Goal: Information Seeking & Learning: Learn about a topic

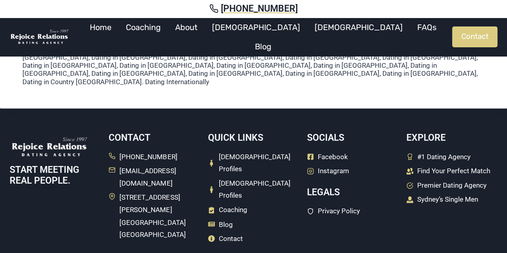
scroll to position [555, 0]
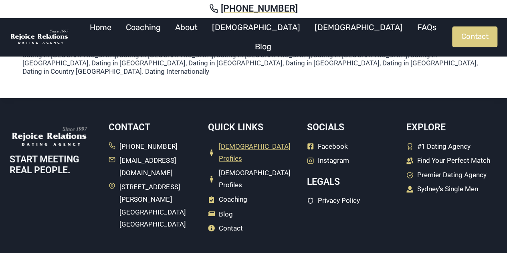
click at [236, 140] on span "[DEMOGRAPHIC_DATA] Profiles" at bounding box center [259, 152] width 80 height 24
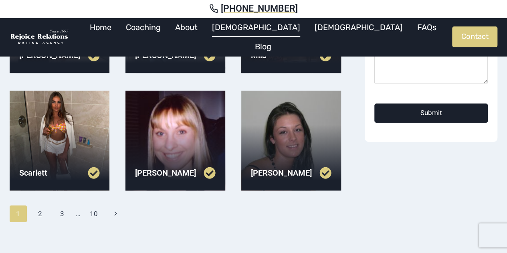
scroll to position [263, 0]
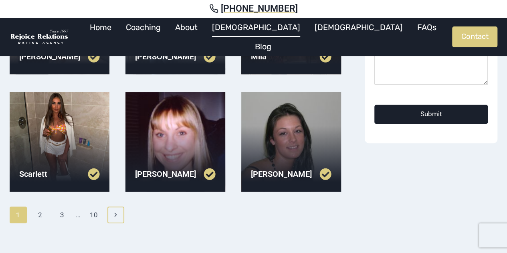
click at [114, 216] on icon "Next" at bounding box center [115, 214] width 7 height 7
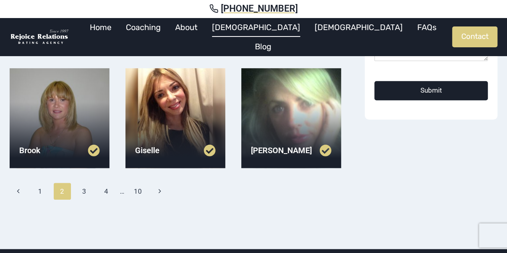
scroll to position [305, 0]
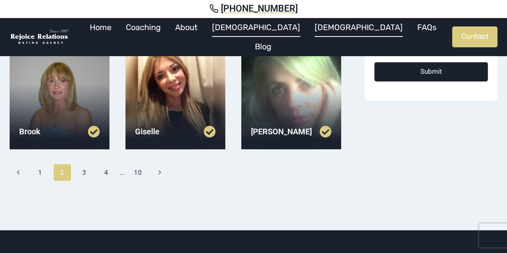
click at [308, 31] on link "[DEMOGRAPHIC_DATA]" at bounding box center [359, 27] width 103 height 19
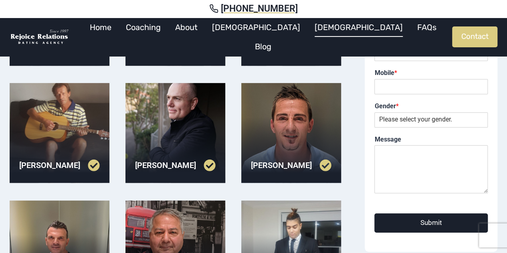
scroll to position [135, 0]
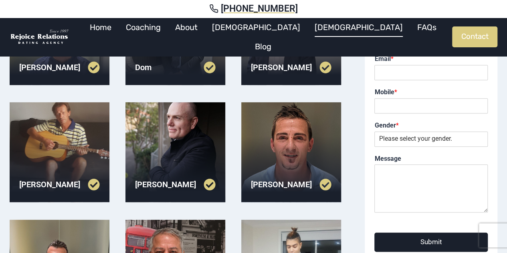
click at [176, 131] on div at bounding box center [175, 152] width 100 height 100
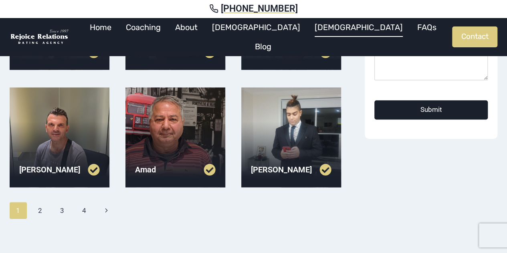
scroll to position [270, 0]
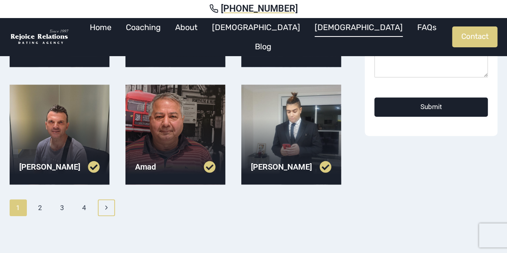
click at [103, 211] on link "Next Page Next" at bounding box center [106, 207] width 17 height 17
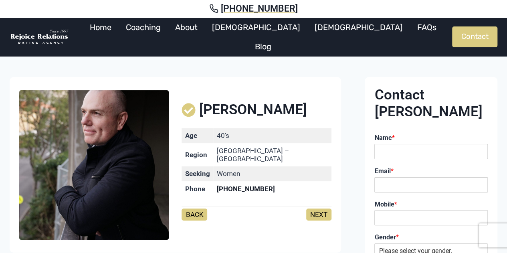
scroll to position [2, 0]
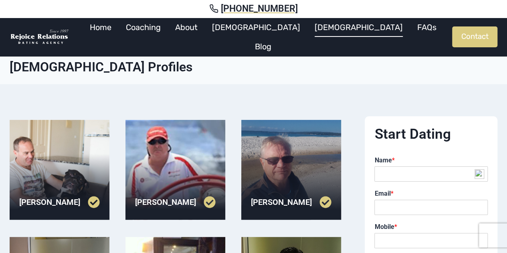
click at [279, 178] on div at bounding box center [291, 170] width 100 height 100
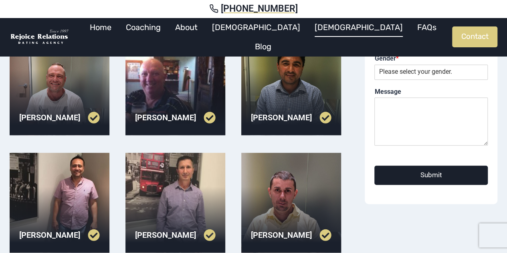
scroll to position [203, 0]
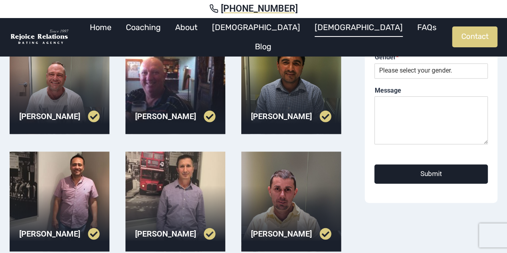
click at [57, 95] on div at bounding box center [60, 84] width 100 height 100
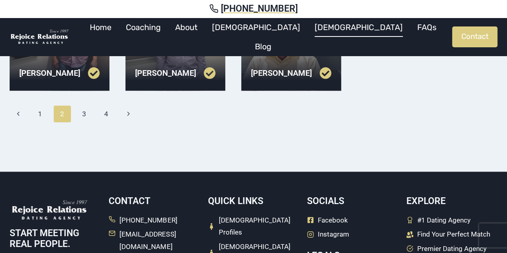
scroll to position [351, 0]
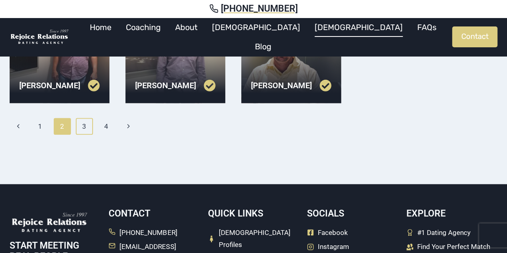
click at [88, 125] on link "3" at bounding box center [84, 126] width 17 height 17
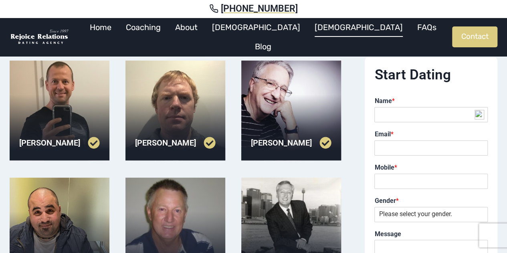
scroll to position [72, 0]
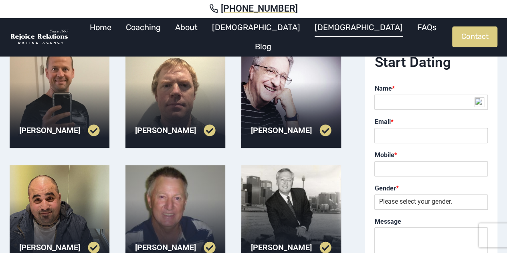
click at [30, 103] on div at bounding box center [60, 98] width 100 height 100
click at [261, 84] on div at bounding box center [291, 98] width 100 height 100
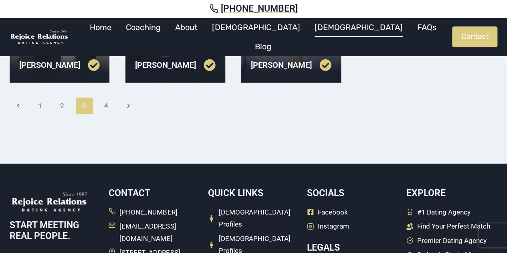
scroll to position [372, 0]
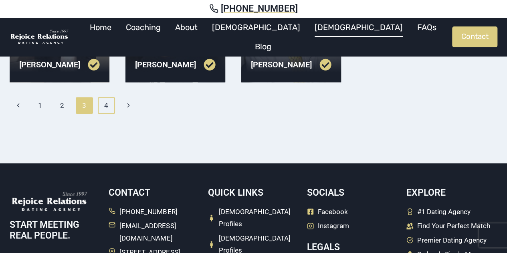
click at [105, 102] on link "4" at bounding box center [106, 105] width 17 height 17
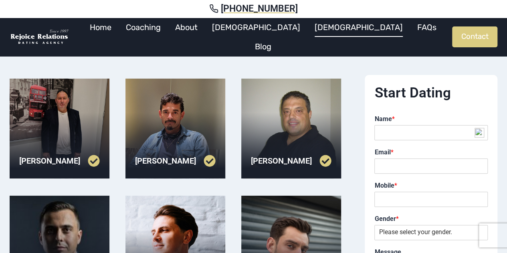
scroll to position [41, 0]
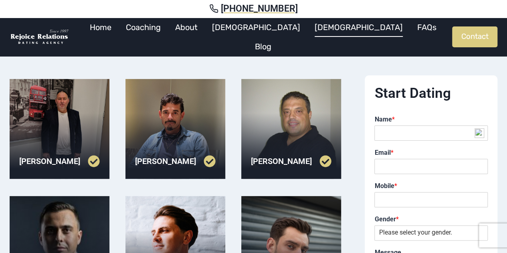
click at [191, 125] on div at bounding box center [175, 129] width 100 height 100
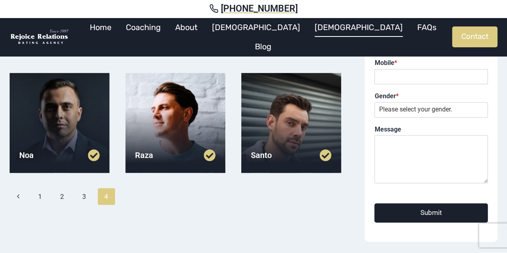
scroll to position [166, 0]
